Goal: Transaction & Acquisition: Purchase product/service

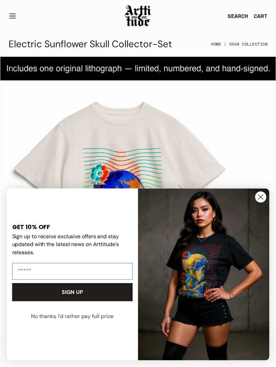
click at [225, 58] on img "1 / 4" at bounding box center [137, 194] width 275 height 275
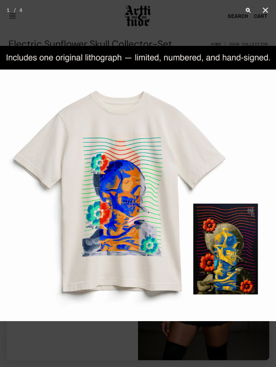
click at [226, 58] on img at bounding box center [138, 184] width 276 height 276
click at [230, 55] on img at bounding box center [138, 184] width 276 height 276
click at [228, 58] on img at bounding box center [138, 184] width 276 height 276
click at [228, 62] on img at bounding box center [138, 184] width 276 height 276
click at [227, 62] on img at bounding box center [138, 184] width 276 height 276
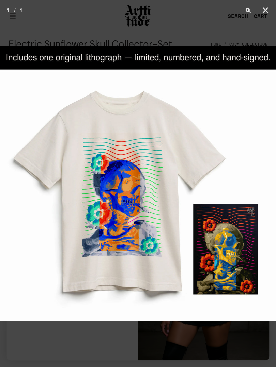
click at [168, 113] on img at bounding box center [138, 184] width 276 height 276
click at [199, 112] on img at bounding box center [138, 184] width 276 height 276
click at [171, 116] on img at bounding box center [138, 184] width 276 height 276
click at [77, 111] on img at bounding box center [138, 184] width 276 height 276
click at [228, 62] on img at bounding box center [138, 184] width 276 height 276
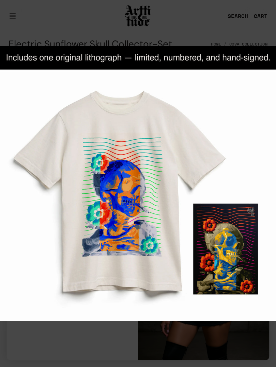
click at [104, 117] on img at bounding box center [138, 184] width 276 height 276
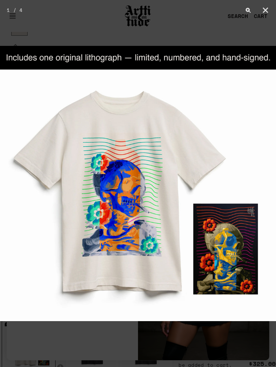
click at [224, 62] on img at bounding box center [138, 184] width 276 height 276
click at [229, 66] on img at bounding box center [138, 184] width 276 height 276
click at [271, 16] on button "Close" at bounding box center [264, 10] width 17 height 20
